Goal: Transaction & Acquisition: Purchase product/service

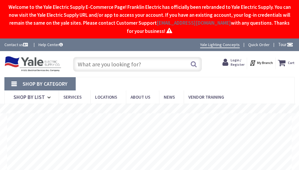
click at [97, 63] on input "text" at bounding box center [137, 64] width 129 height 15
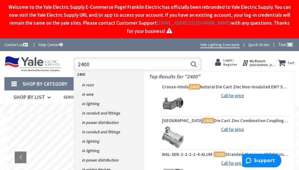
drag, startPoint x: 86, startPoint y: 66, endPoint x: 94, endPoint y: 65, distance: 7.7
click at [94, 65] on input "2400" at bounding box center [137, 64] width 129 height 15
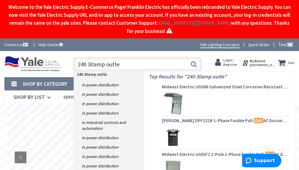
type input "240 30amp outlet"
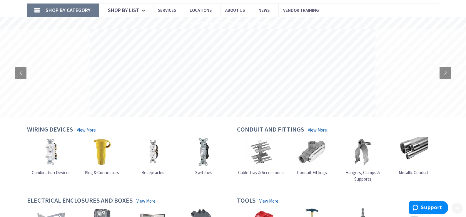
scroll to position [59, 0]
click at [158, 175] on span "Receptacles" at bounding box center [152, 173] width 23 height 6
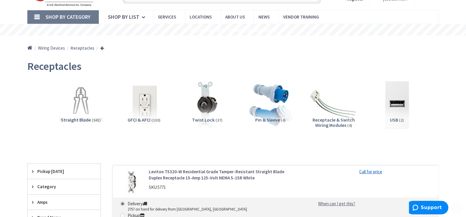
scroll to position [118, 0]
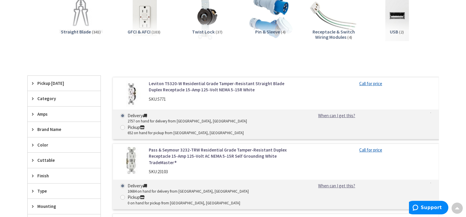
click at [47, 116] on span "Amps" at bounding box center [61, 114] width 48 height 6
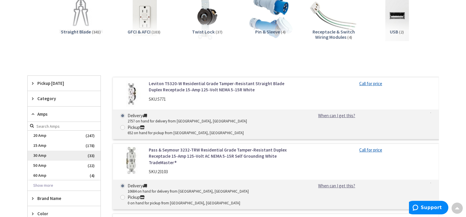
click at [56, 158] on span "30 Amp" at bounding box center [64, 156] width 73 height 10
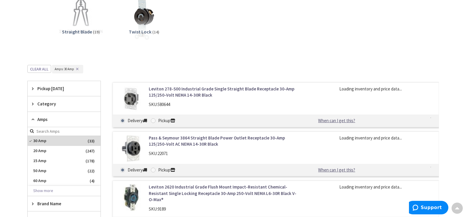
click at [56, 158] on span "15 Amp" at bounding box center [64, 161] width 73 height 10
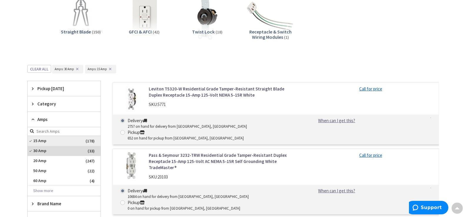
click at [33, 140] on span "15 Amp" at bounding box center [64, 141] width 73 height 10
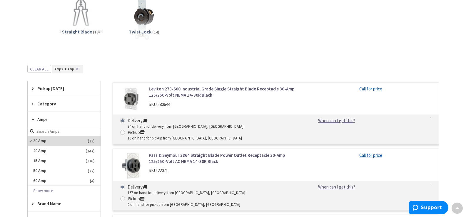
scroll to position [147, 0]
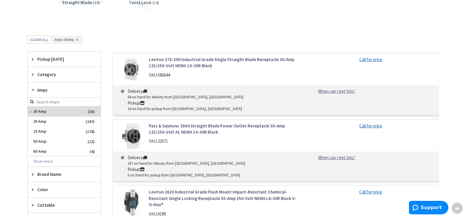
click at [48, 74] on span "Category" at bounding box center [61, 74] width 48 height 6
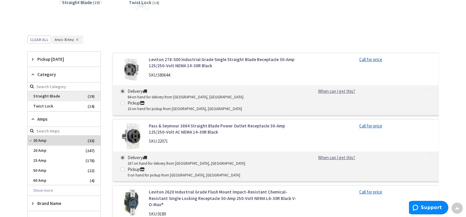
click at [55, 97] on span "Straight Blade" at bounding box center [64, 96] width 73 height 10
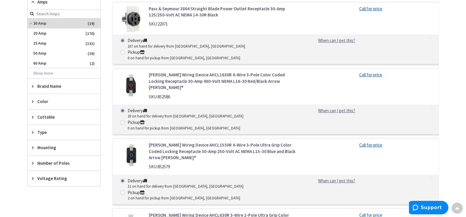
scroll to position [264, 0]
click at [38, 133] on span "Type" at bounding box center [61, 132] width 48 height 6
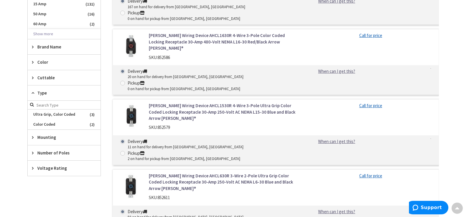
scroll to position [323, 0]
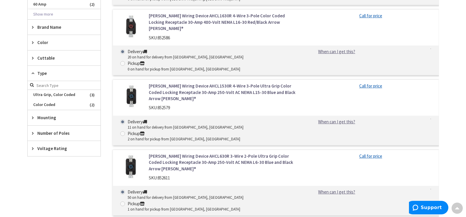
click at [45, 116] on span "Mounting" at bounding box center [61, 118] width 48 height 6
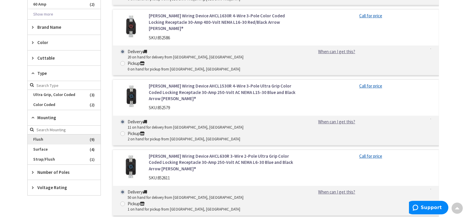
click at [41, 141] on span "Flush" at bounding box center [64, 140] width 73 height 10
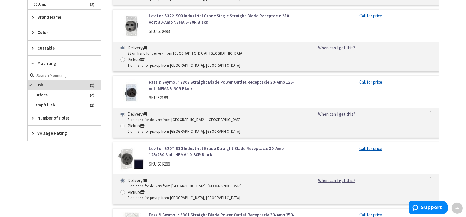
click at [61, 120] on span "Number of Poles" at bounding box center [61, 118] width 48 height 6
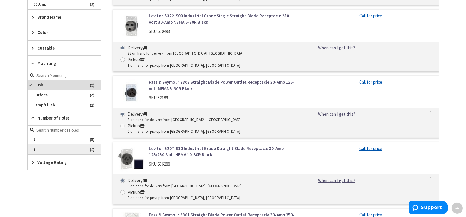
click at [37, 150] on span "2" at bounding box center [64, 150] width 73 height 10
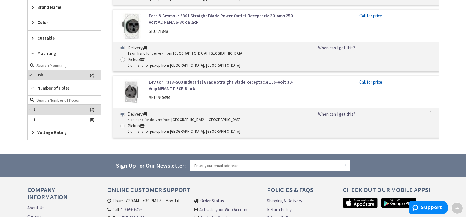
click at [50, 134] on span "Voltage Rating" at bounding box center [61, 132] width 48 height 6
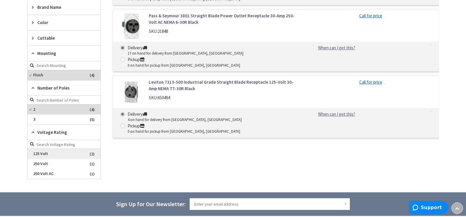
click at [43, 159] on span "125 Volt" at bounding box center [64, 154] width 73 height 10
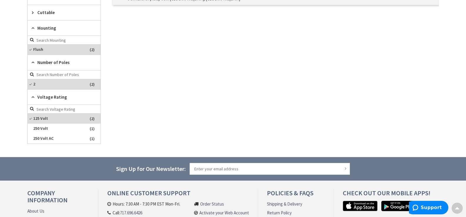
scroll to position [308, 0]
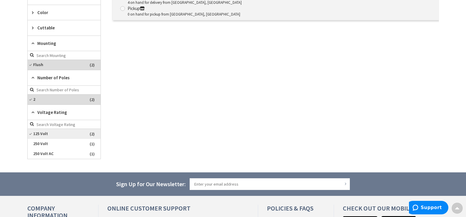
click at [43, 133] on span "125 Volt" at bounding box center [64, 134] width 73 height 10
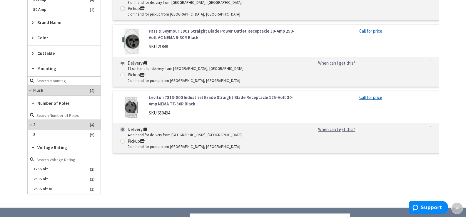
scroll to position [323, 0]
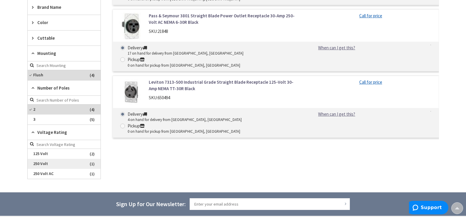
click at [43, 165] on span "250 Volt" at bounding box center [64, 164] width 73 height 10
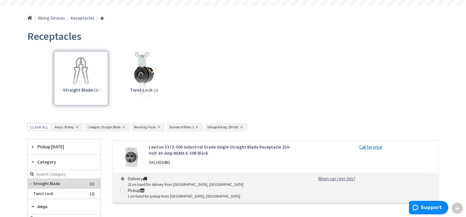
scroll to position [59, 0]
